Goal: Task Accomplishment & Management: Use online tool/utility

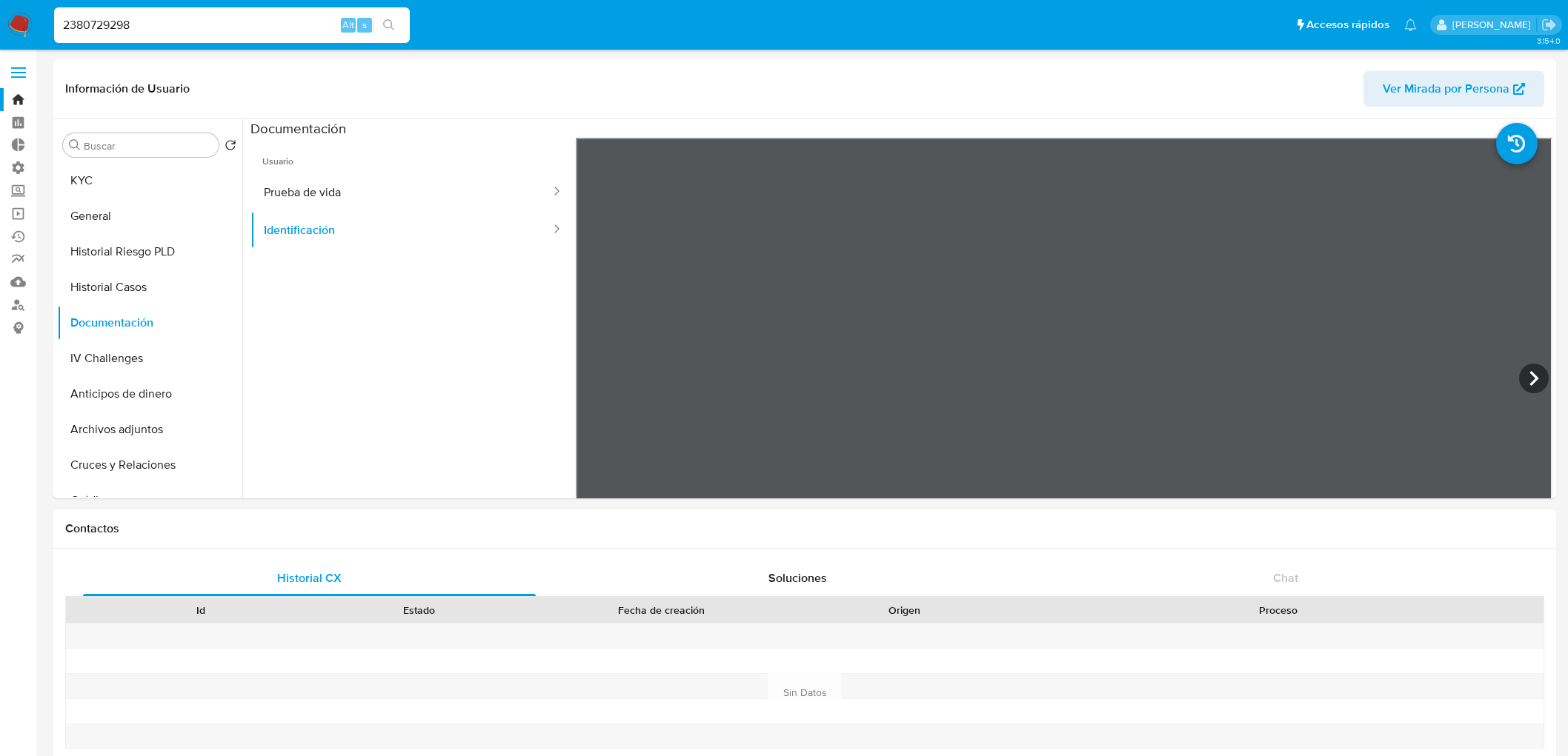
select select "10"
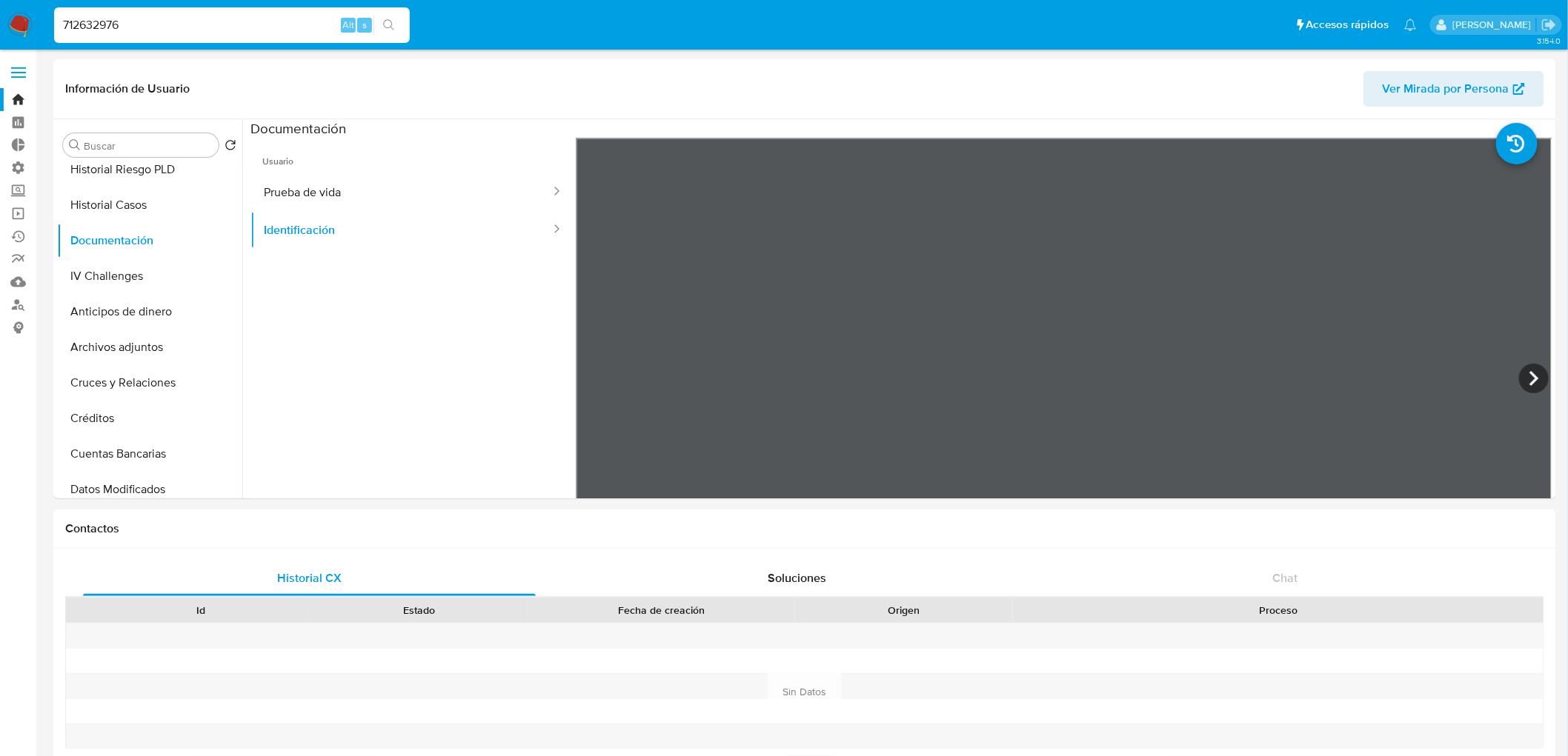
type input "712632976"
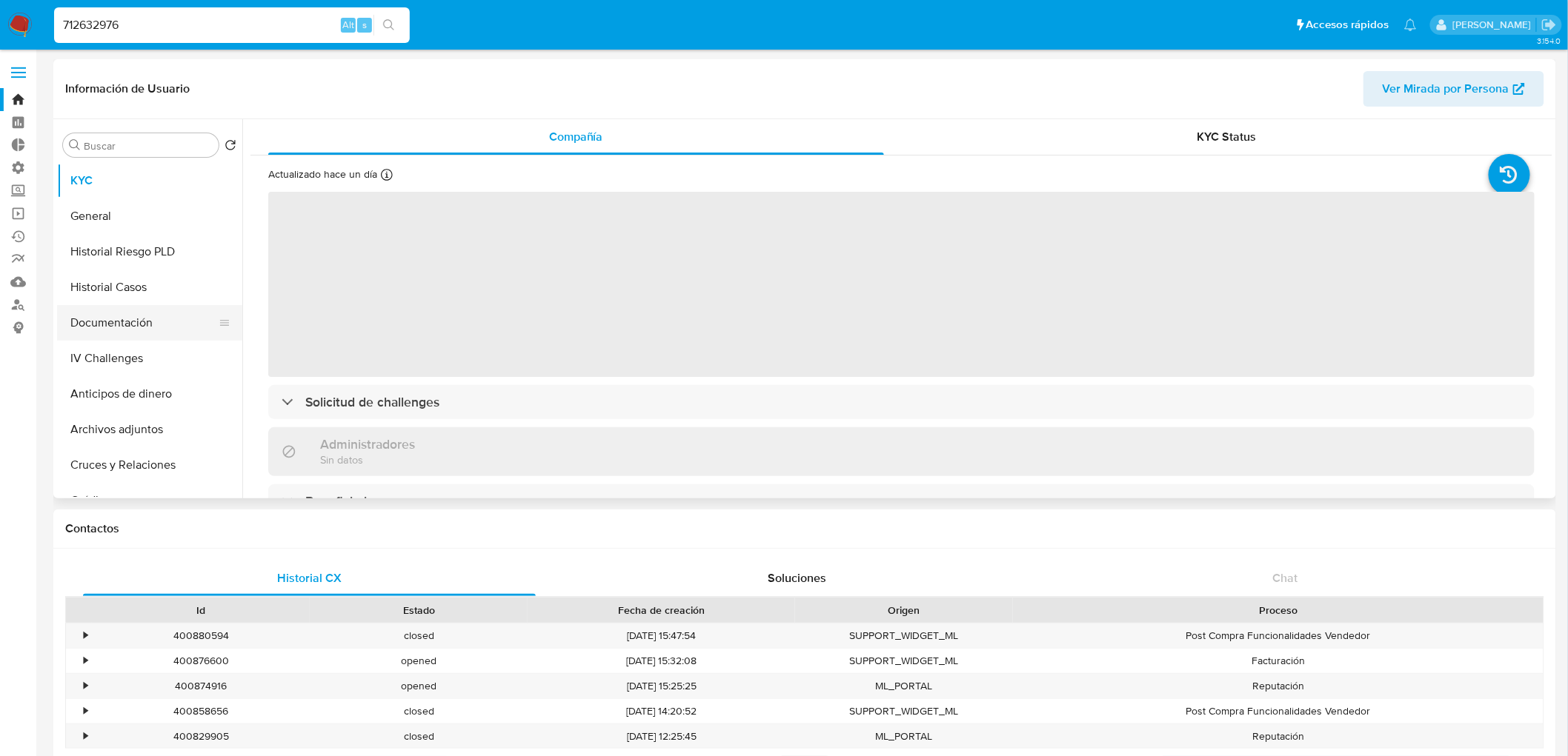
click at [137, 319] on button "Documentación" at bounding box center [143, 323] width 173 height 36
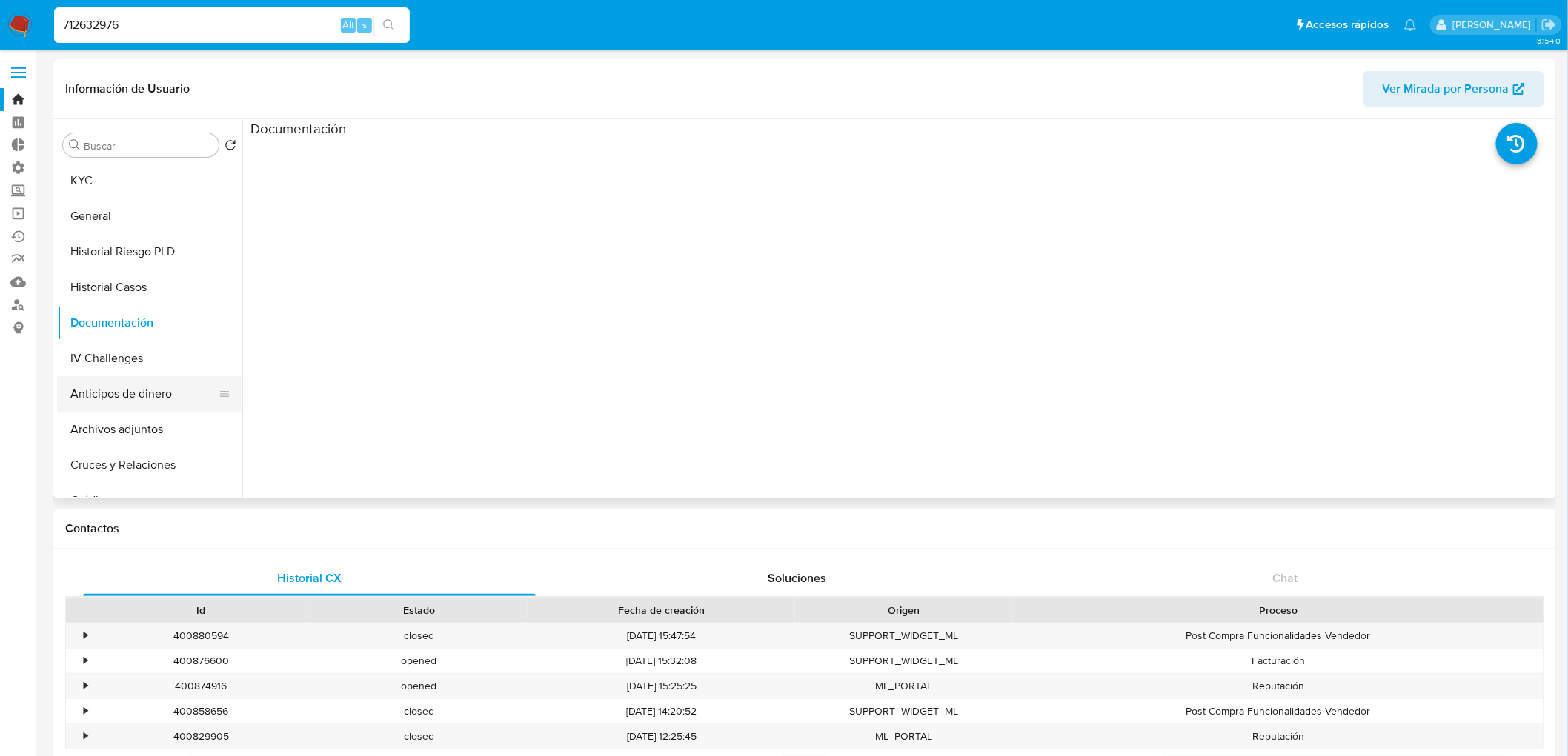
select select "10"
click at [580, 159] on div at bounding box center [1064, 375] width 976 height 474
click at [432, 148] on ul at bounding box center [412, 351] width 325 height 426
click at [354, 125] on div "Documentación" at bounding box center [901, 128] width 1302 height 19
click at [314, 130] on h3 "Documentación" at bounding box center [298, 127] width 96 height 17
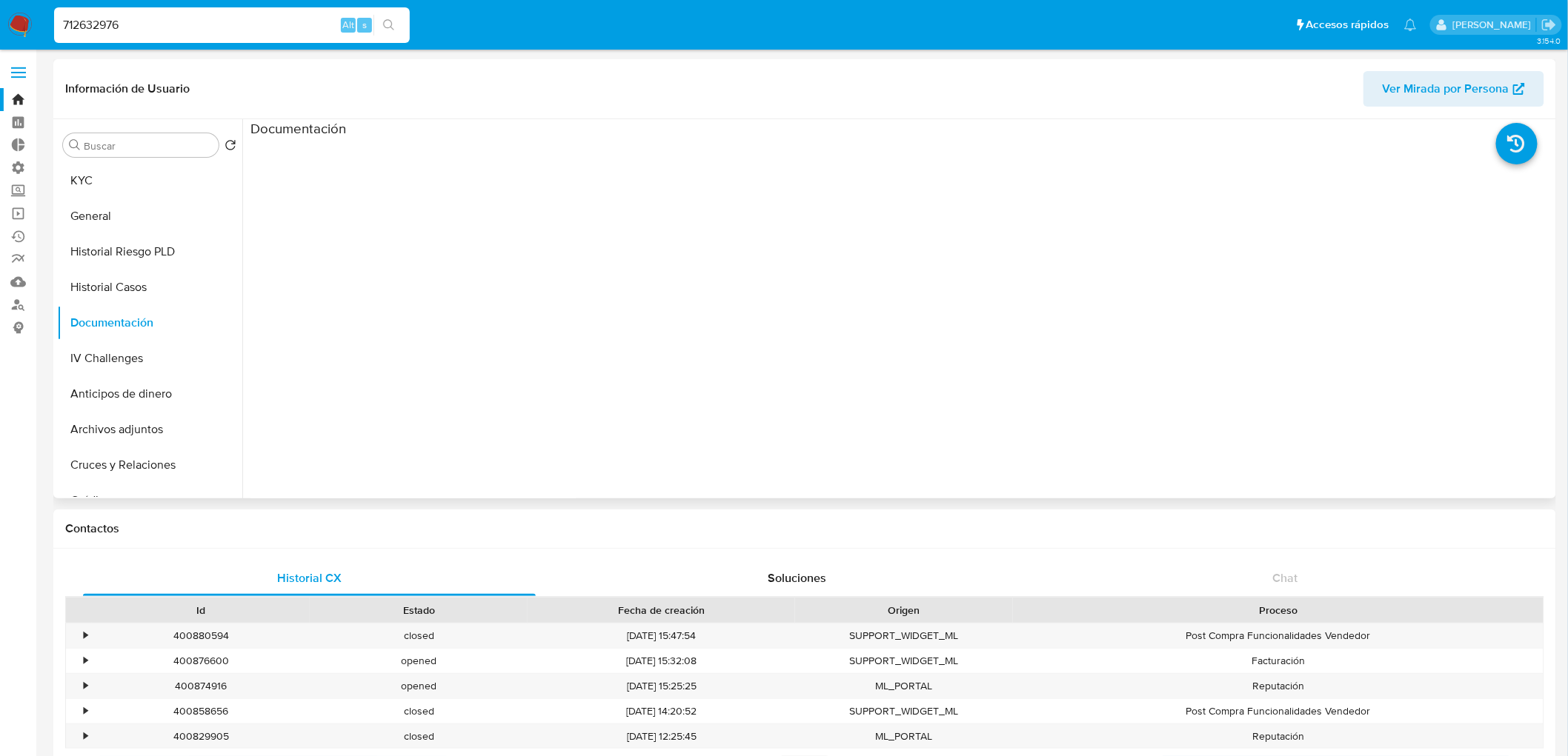
click at [301, 198] on ul at bounding box center [412, 351] width 325 height 426
click at [28, 68] on label at bounding box center [18, 72] width 37 height 31
click at [0, 0] on input "checkbox" at bounding box center [0, 0] width 0 height 0
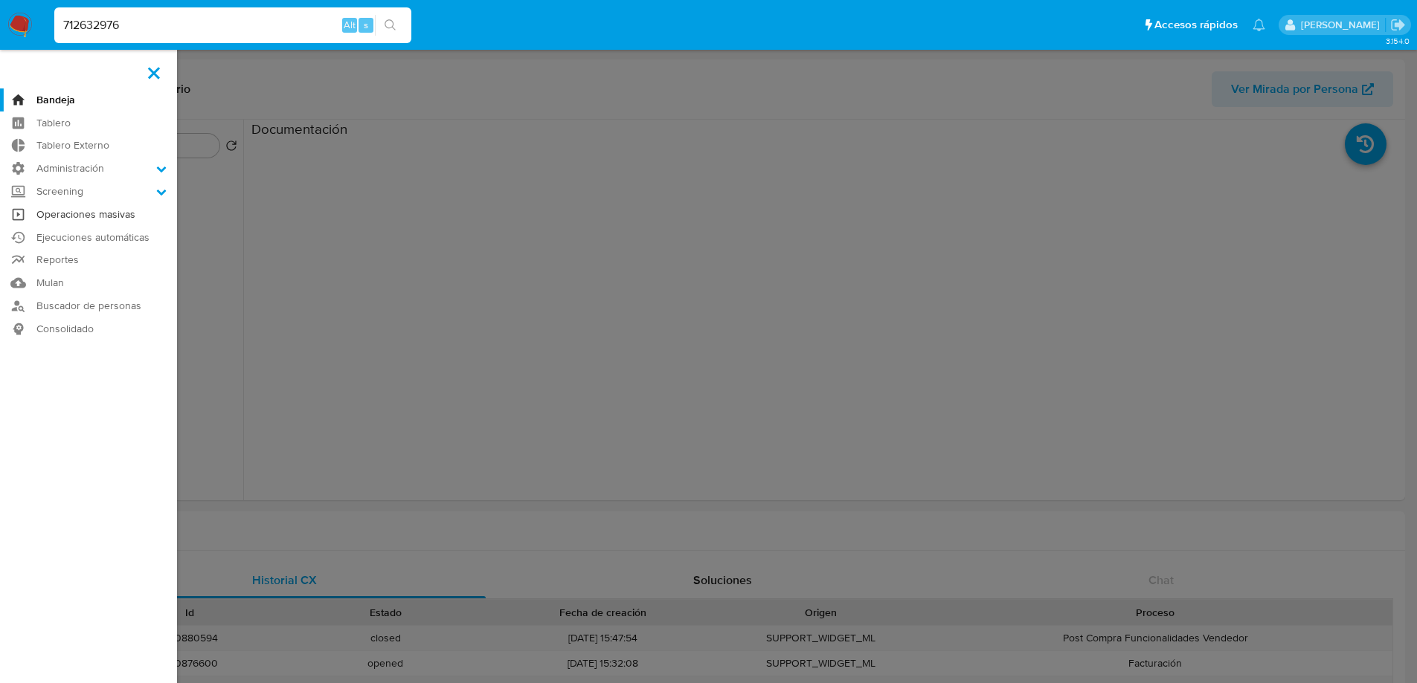
click at [88, 213] on link "Operaciones masivas" at bounding box center [88, 214] width 177 height 23
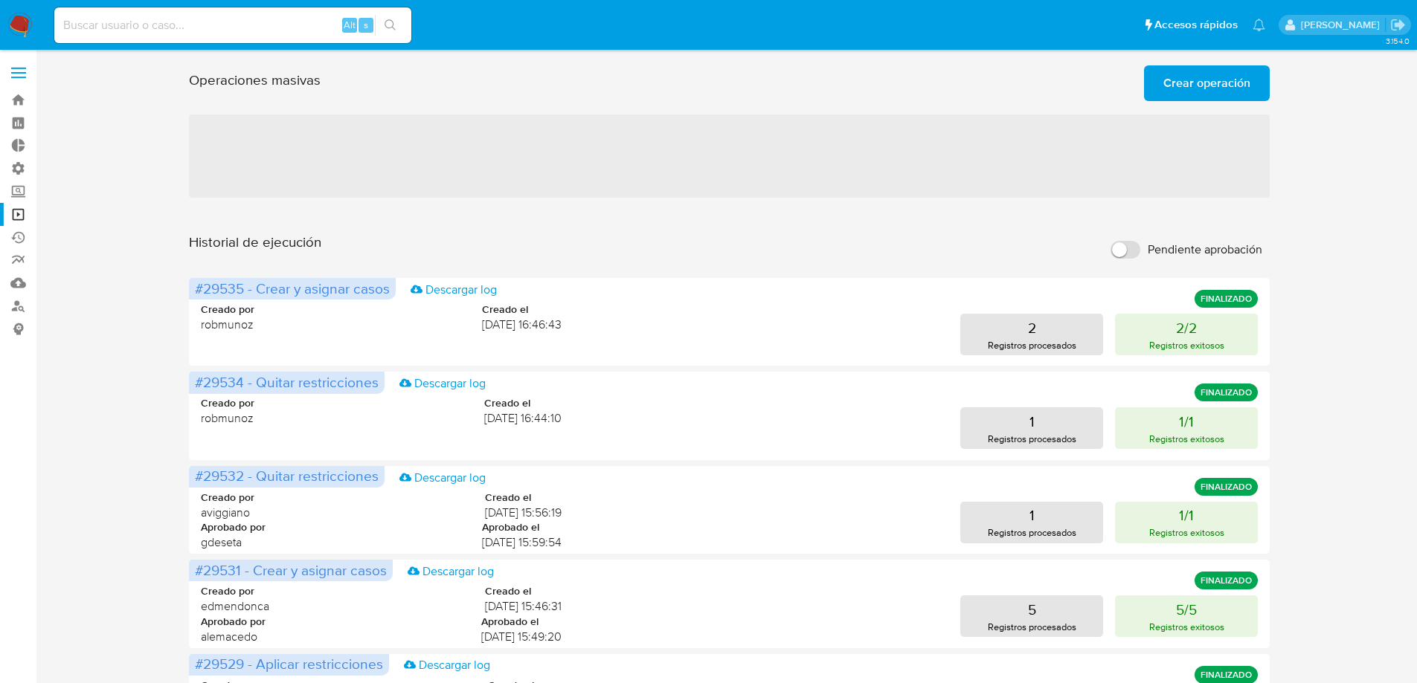
click at [1189, 80] on span "Crear operación" at bounding box center [1206, 83] width 87 height 33
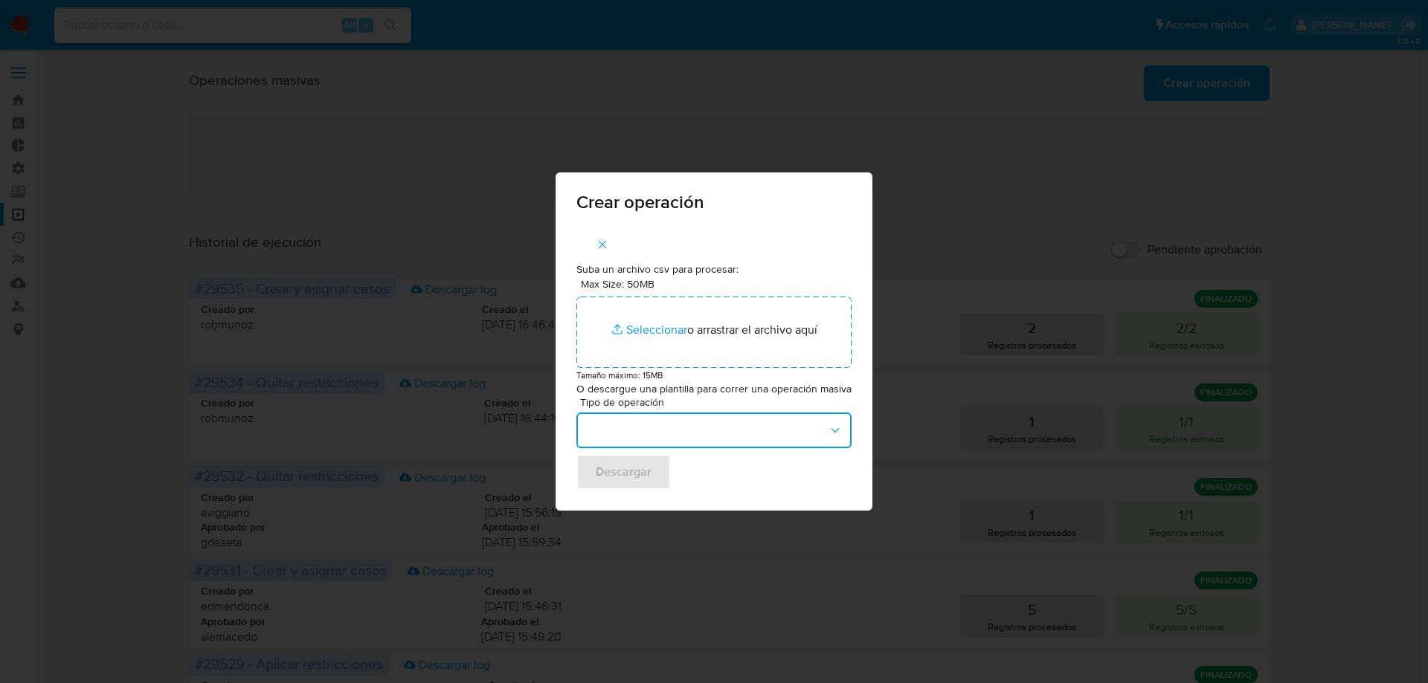
click at [708, 428] on button "button" at bounding box center [713, 431] width 275 height 36
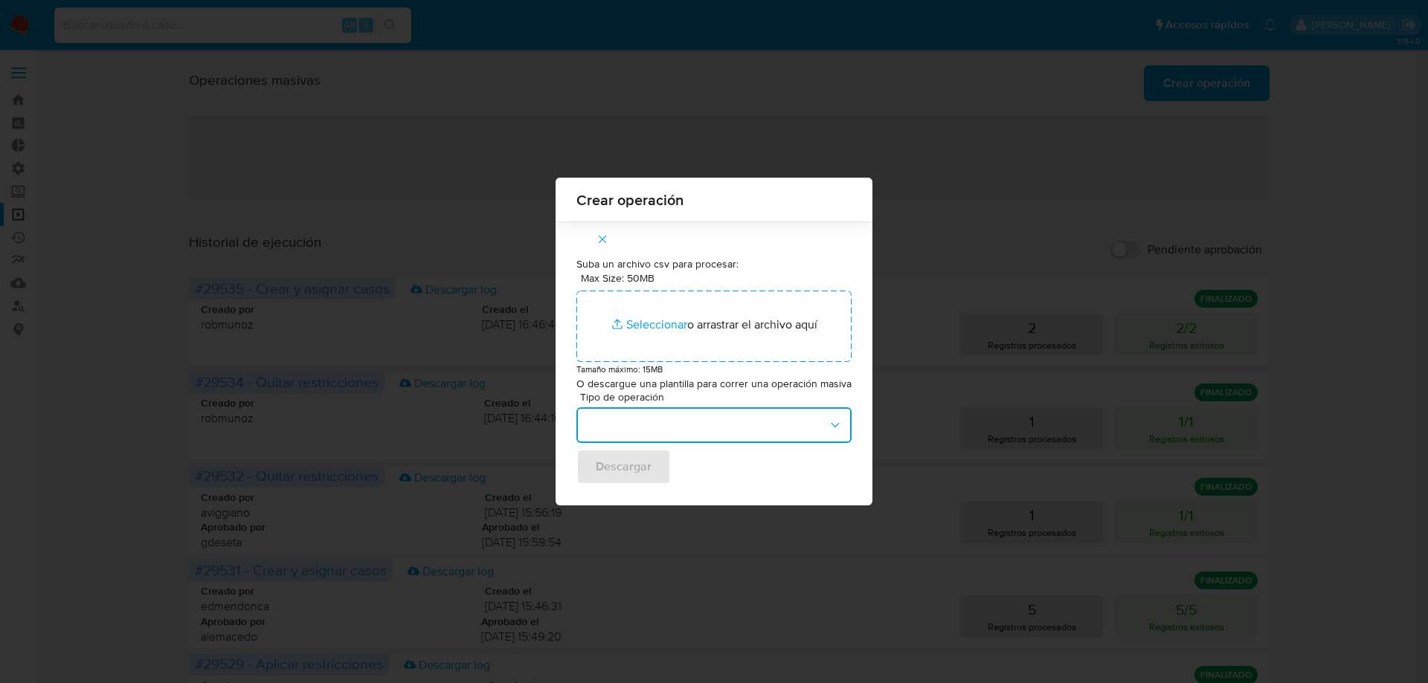
click at [839, 418] on icon "button" at bounding box center [835, 425] width 15 height 15
click at [840, 423] on icon "button" at bounding box center [835, 425] width 15 height 15
click at [846, 424] on button "button" at bounding box center [713, 426] width 275 height 36
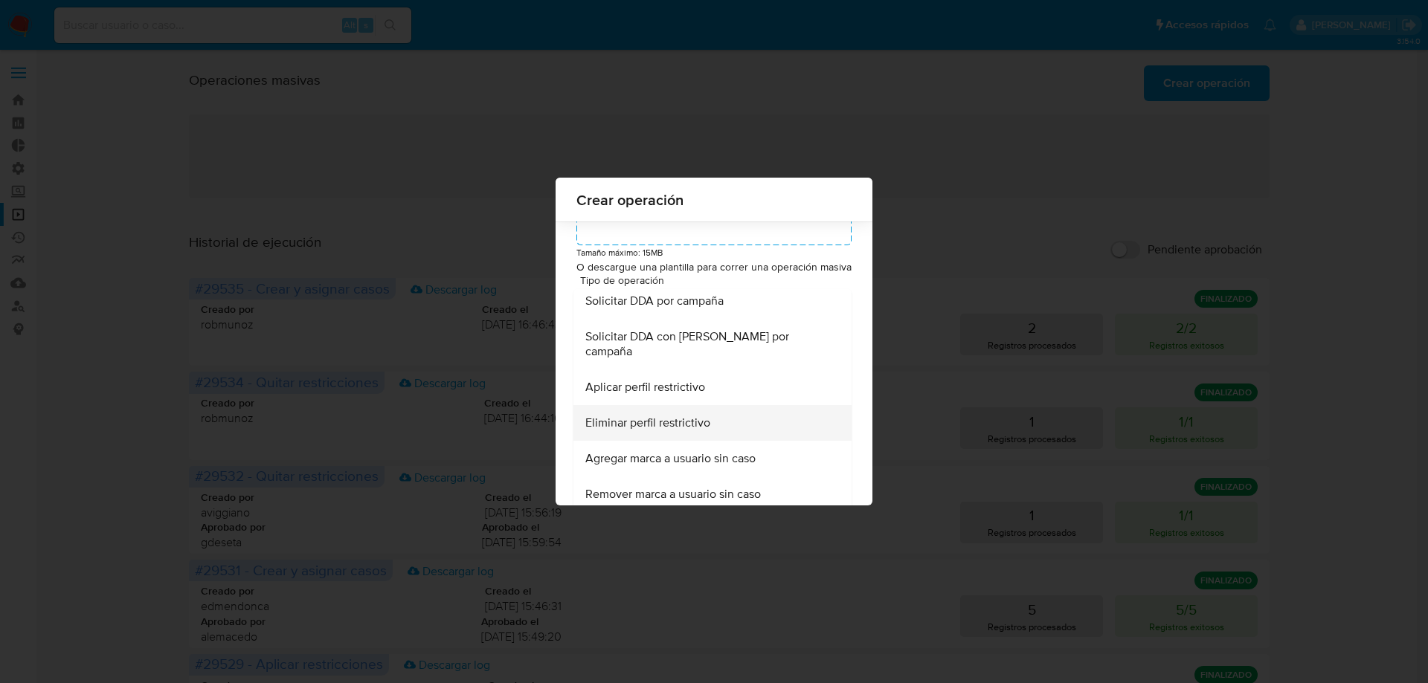
scroll to position [123, 0]
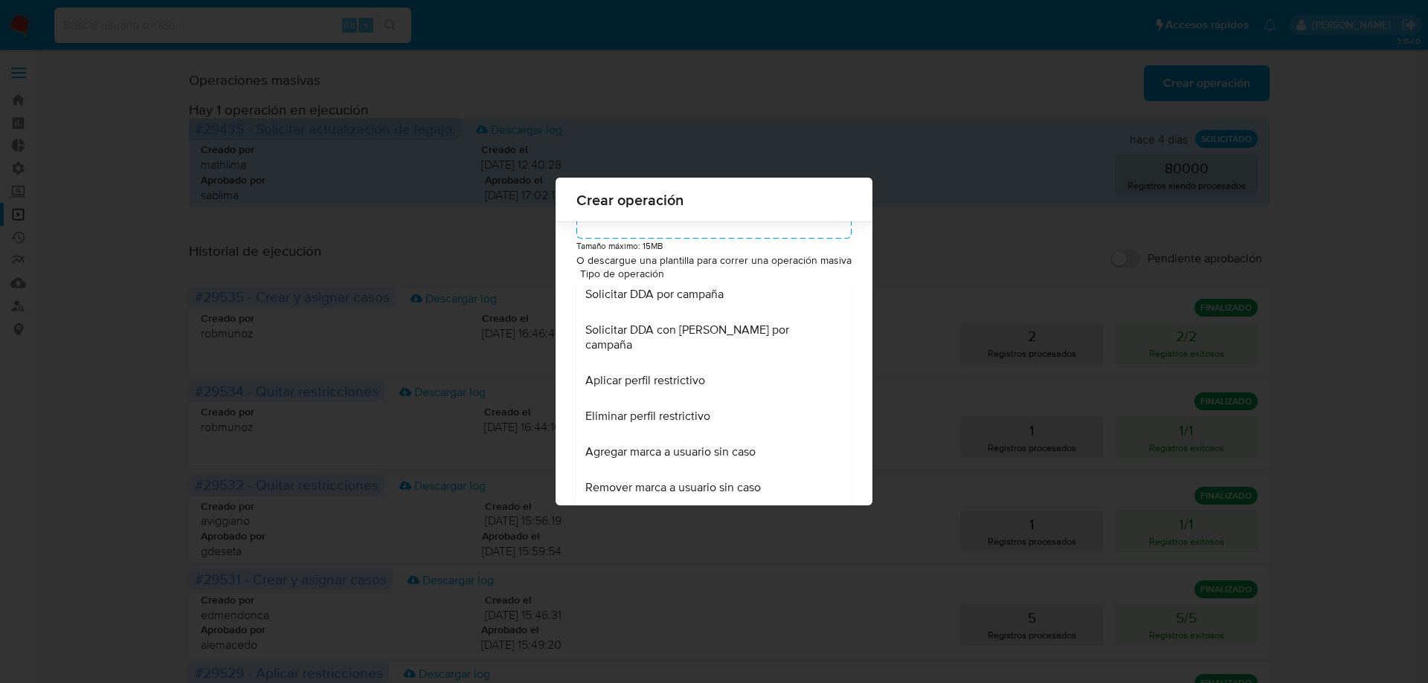
click at [869, 146] on div "Crear operación Suba un archivo csv para procesar: Max Size: 50MB Seleccionar a…" at bounding box center [714, 341] width 1428 height 683
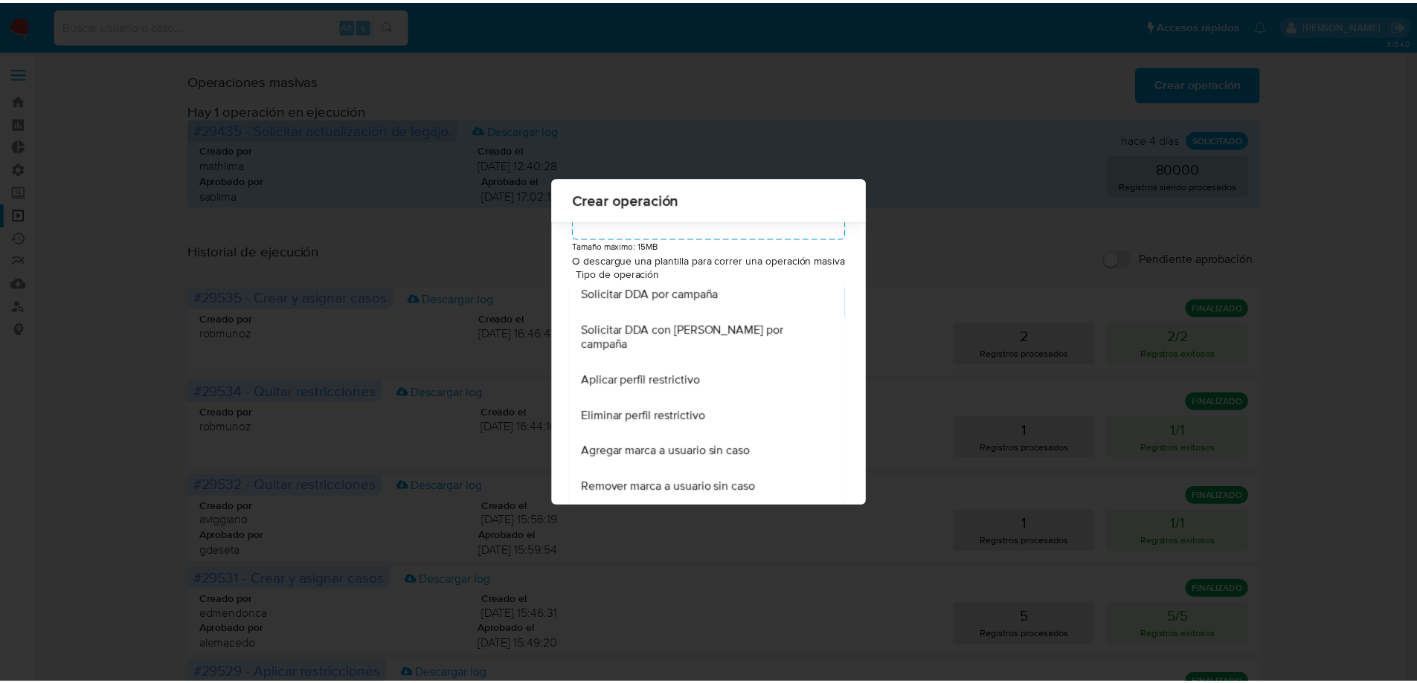
scroll to position [0, 0]
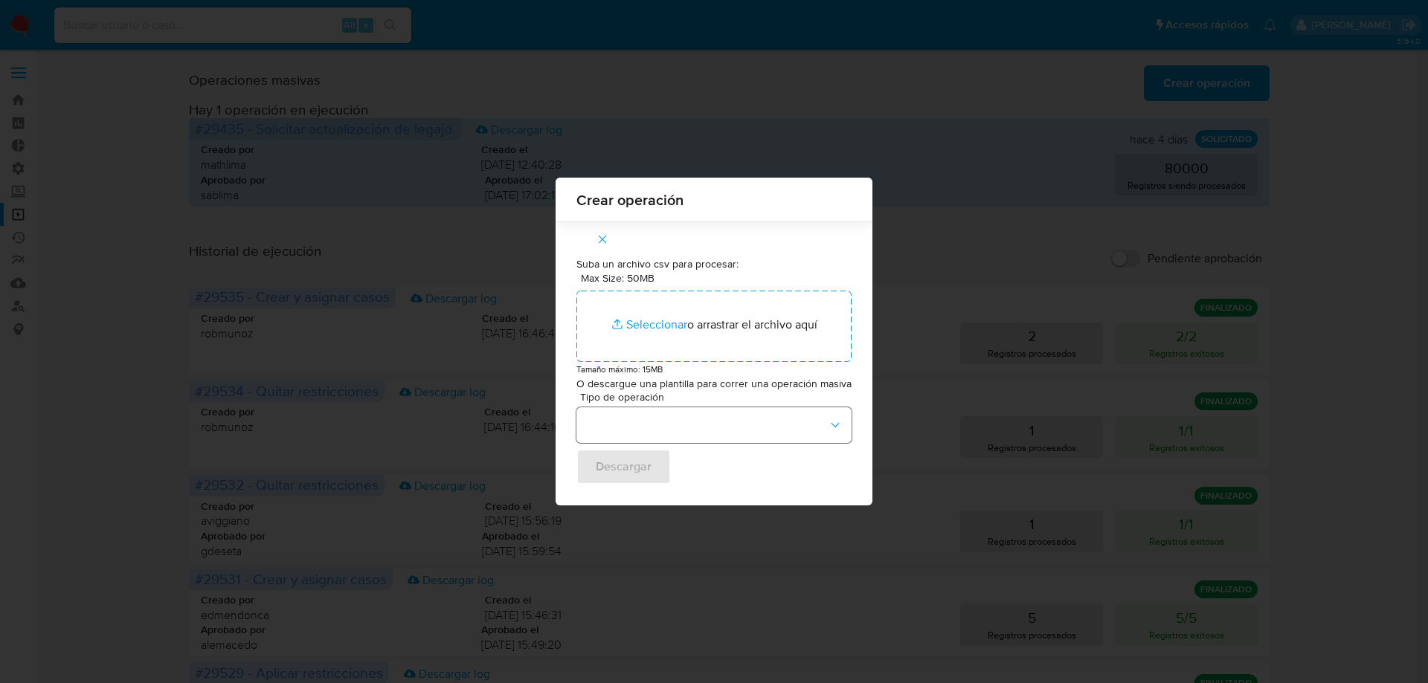
drag, startPoint x: 731, startPoint y: 109, endPoint x: 643, endPoint y: 420, distance: 323.7
click at [731, 110] on div "Crear operación Suba un archivo csv para procesar: Max Size: 50MB Seleccionar a…" at bounding box center [714, 341] width 1428 height 683
drag, startPoint x: 845, startPoint y: 179, endPoint x: 848, endPoint y: 202, distance: 22.5
click at [848, 200] on div "Crear operación Suba un archivo csv para procesar: Max Size: 50MB Seleccionar a…" at bounding box center [714, 341] width 1428 height 683
click at [602, 243] on icon "button" at bounding box center [602, 239] width 13 height 13
